Goal: Register for event/course

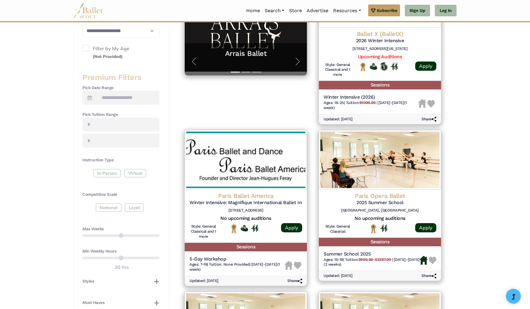
scroll to position [168, 0]
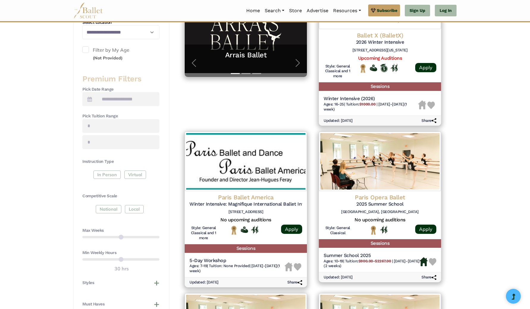
click at [103, 172] on div "In Person Virtual" at bounding box center [120, 176] width 77 height 11
click at [109, 173] on div "In Person Virtual" at bounding box center [120, 176] width 77 height 11
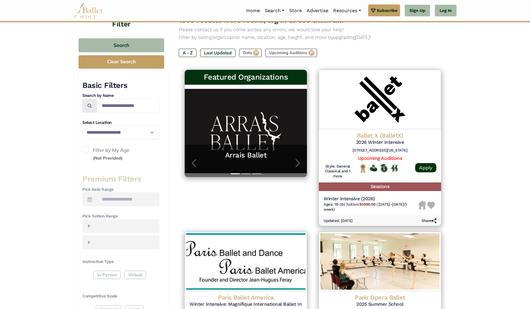
scroll to position [66, 0]
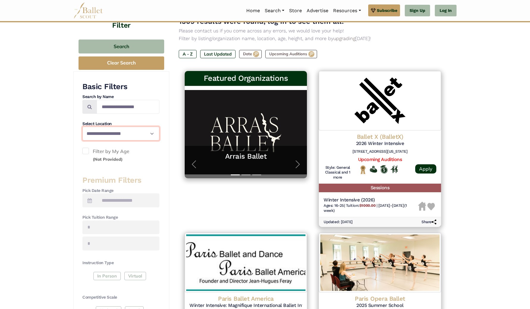
select select "**"
click at [89, 198] on icon at bounding box center [89, 200] width 4 height 5
click at [91, 200] on icon at bounding box center [89, 200] width 4 height 5
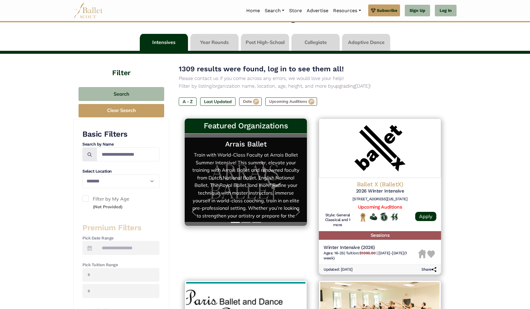
scroll to position [18, 0]
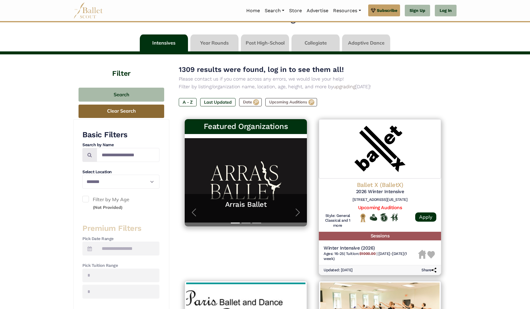
click at [114, 111] on button "Clear Search" at bounding box center [122, 111] width 86 height 13
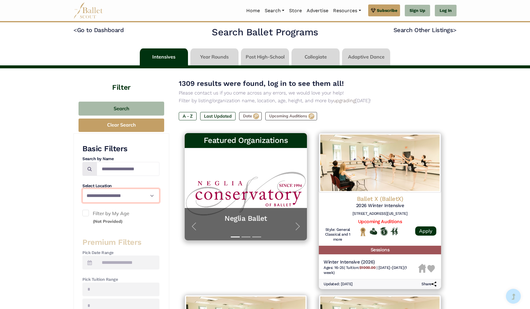
scroll to position [5, 0]
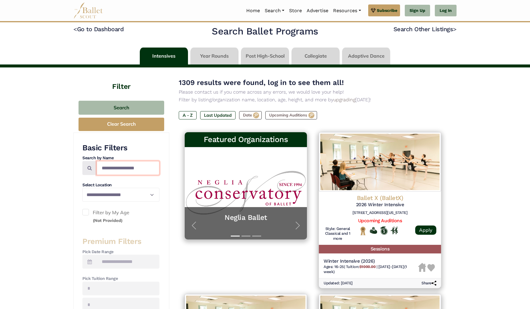
click at [121, 168] on input "Search by names..." at bounding box center [128, 168] width 63 height 14
type input "**********"
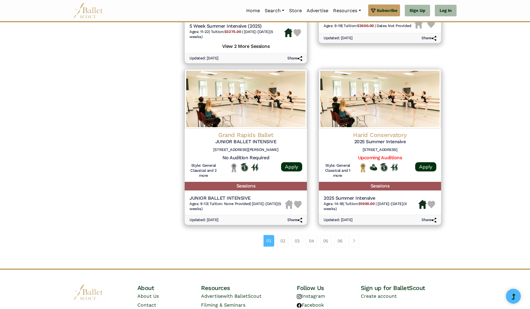
scroll to position [748, 0]
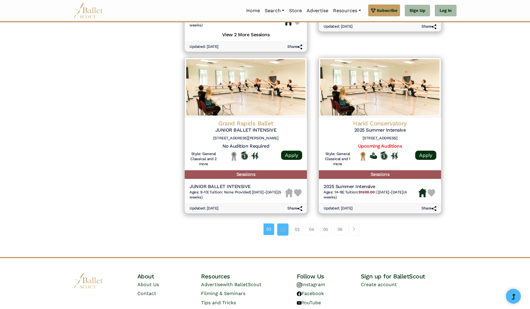
click at [282, 224] on link "02" at bounding box center [282, 230] width 11 height 12
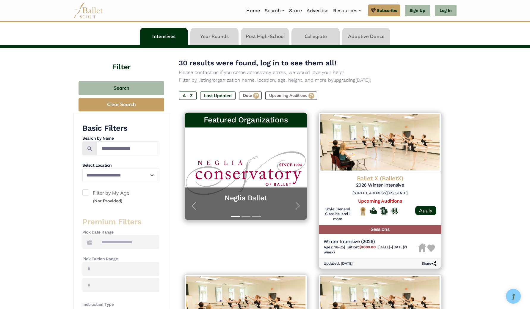
scroll to position [9, 0]
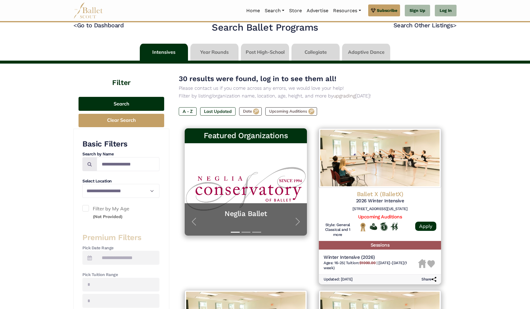
click at [126, 108] on button "Search" at bounding box center [122, 104] width 86 height 14
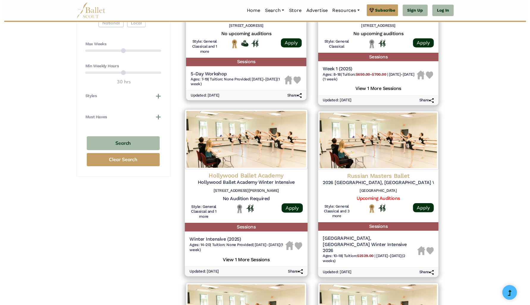
scroll to position [340, 0]
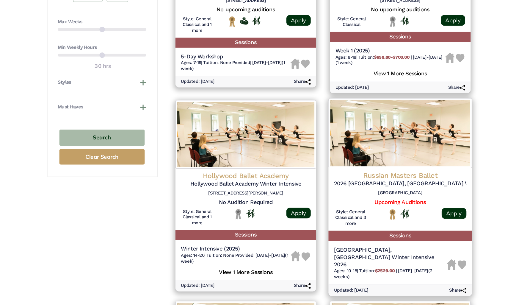
click at [354, 188] on h4 "Russian Masters Ballet" at bounding box center [380, 192] width 115 height 8
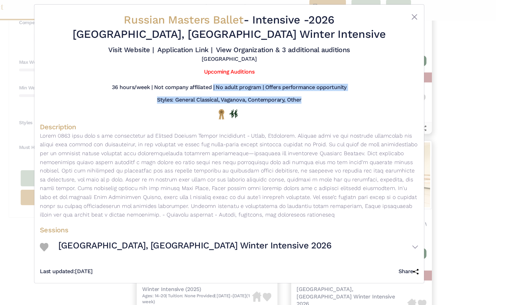
drag, startPoint x: 144, startPoint y: 81, endPoint x: 275, endPoint y: 97, distance: 131.6
click at [275, 97] on div "Russian Masters Ballet - Intensive - 2026 Perth, Australia Winter Intensive Vis…" at bounding box center [231, 129] width 329 height 232
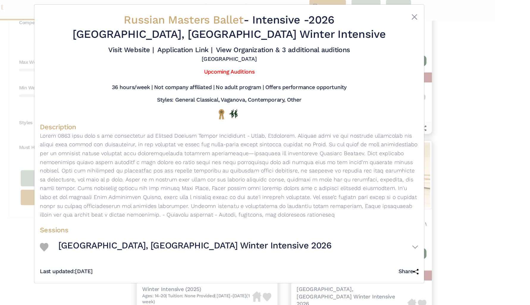
click at [275, 101] on div at bounding box center [232, 103] width 320 height 9
click at [220, 51] on link "View Organization & 3 additional auditions" at bounding box center [278, 47] width 117 height 7
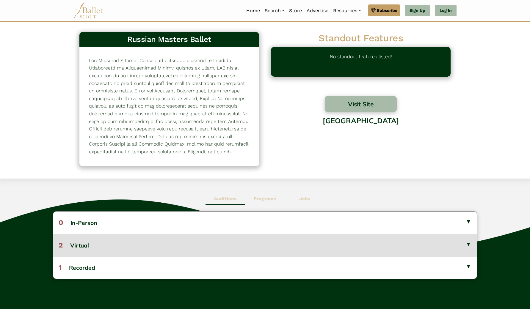
click at [263, 248] on button "2 Virtual" at bounding box center [265, 245] width 424 height 22
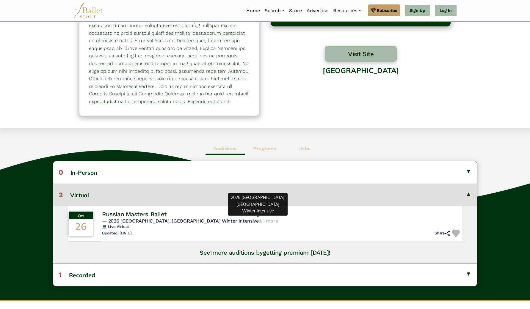
scroll to position [55, 0]
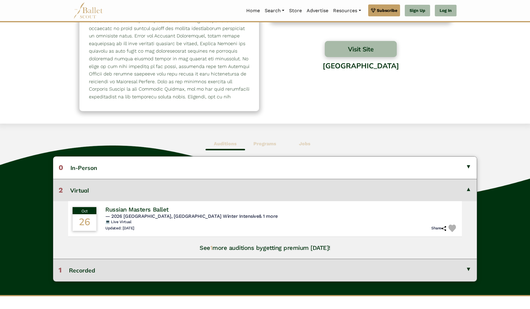
click at [267, 271] on button "1 Recorded" at bounding box center [265, 270] width 424 height 22
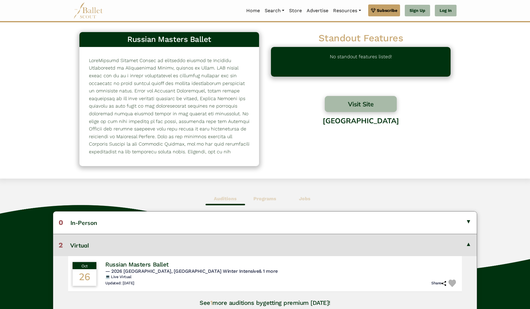
scroll to position [0, 0]
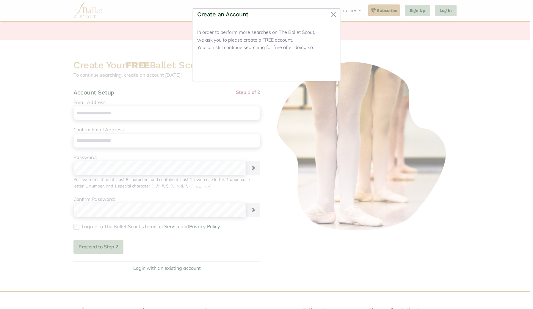
click at [325, 68] on button "Close" at bounding box center [325, 69] width 22 height 14
click at [325, 70] on button "Close" at bounding box center [325, 69] width 22 height 14
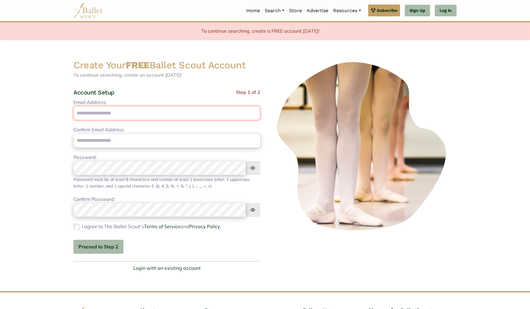
type input "**********"
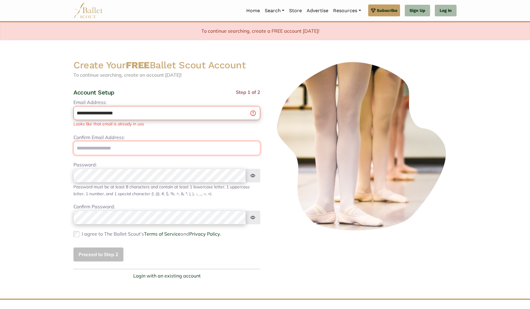
type input "**********"
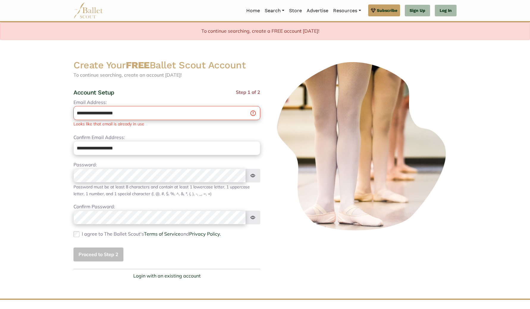
click at [184, 196] on div "**********" at bounding box center [167, 180] width 187 height 163
click at [93, 258] on div "Proceed to Step 2" at bounding box center [167, 255] width 187 height 14
click at [94, 254] on div "Proceed to Step 2" at bounding box center [167, 255] width 187 height 14
click at [100, 252] on div "Proceed to Step 2" at bounding box center [167, 255] width 187 height 14
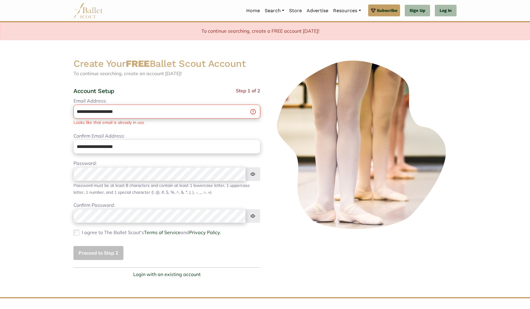
scroll to position [2, 0]
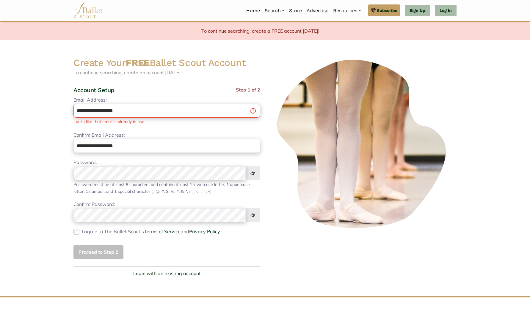
click at [107, 248] on div "Proceed to Step 2" at bounding box center [167, 253] width 187 height 14
click at [111, 253] on div "Proceed to Step 2" at bounding box center [167, 252] width 187 height 14
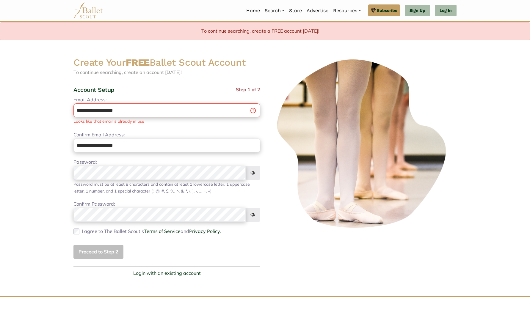
click at [119, 251] on div "Proceed to Step 2" at bounding box center [167, 252] width 187 height 14
click at [153, 260] on div "Create Your FREE Ballet Scout Account To continue searching, create an account …" at bounding box center [167, 167] width 196 height 221
click at [107, 247] on div "Proceed to Step 2" at bounding box center [167, 252] width 187 height 14
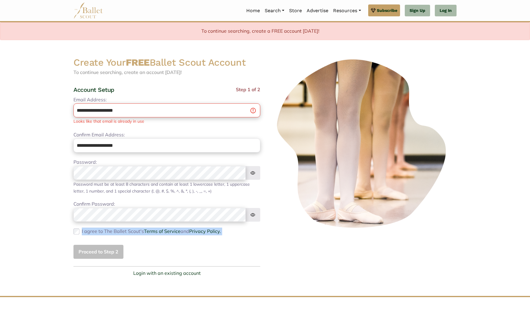
click at [295, 232] on img at bounding box center [363, 144] width 187 height 175
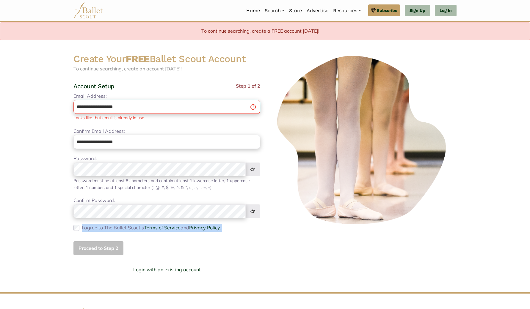
scroll to position [6, 0]
drag, startPoint x: 388, startPoint y: 11, endPoint x: 404, endPoint y: 14, distance: 15.4
